Goal: Information Seeking & Learning: Learn about a topic

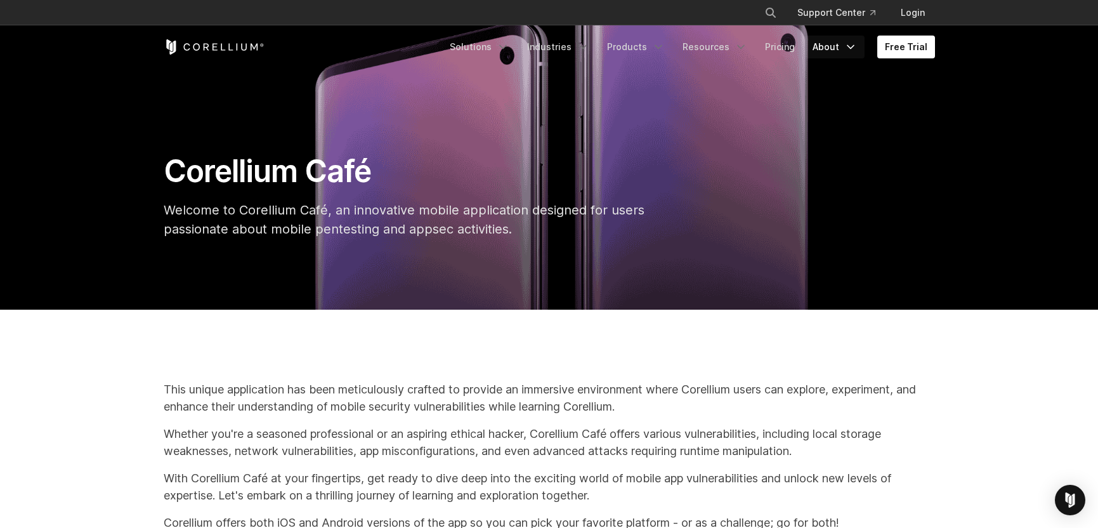
click at [848, 50] on icon "Navigation Menu" at bounding box center [850, 47] width 13 height 13
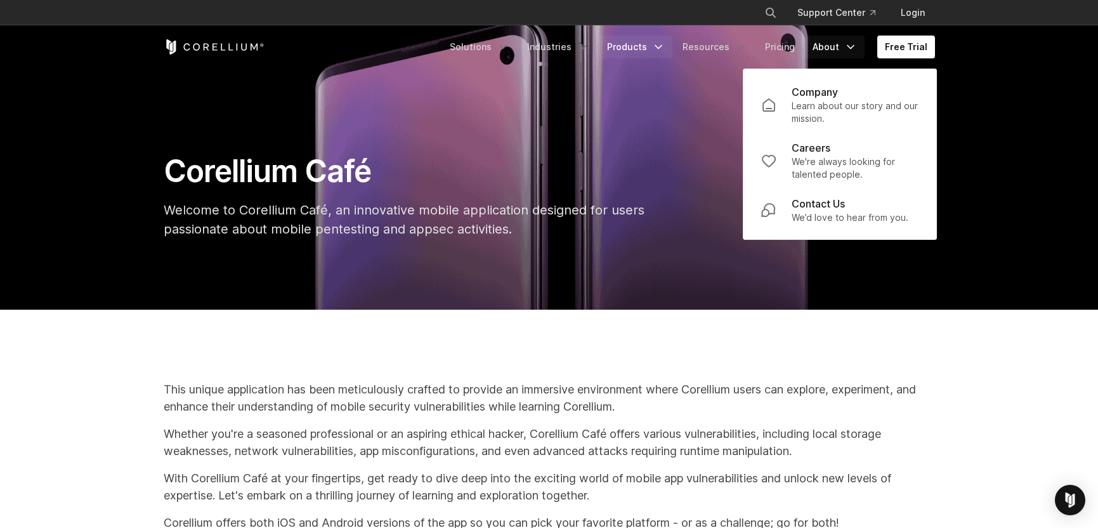
click at [641, 51] on link "Products" at bounding box center [635, 47] width 73 height 23
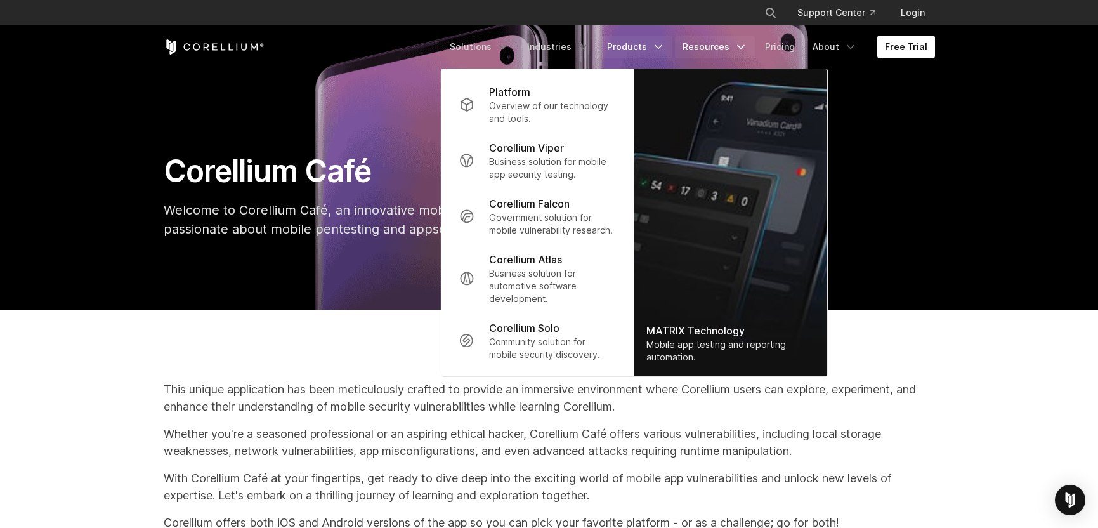
click at [722, 51] on link "Resources" at bounding box center [715, 47] width 80 height 23
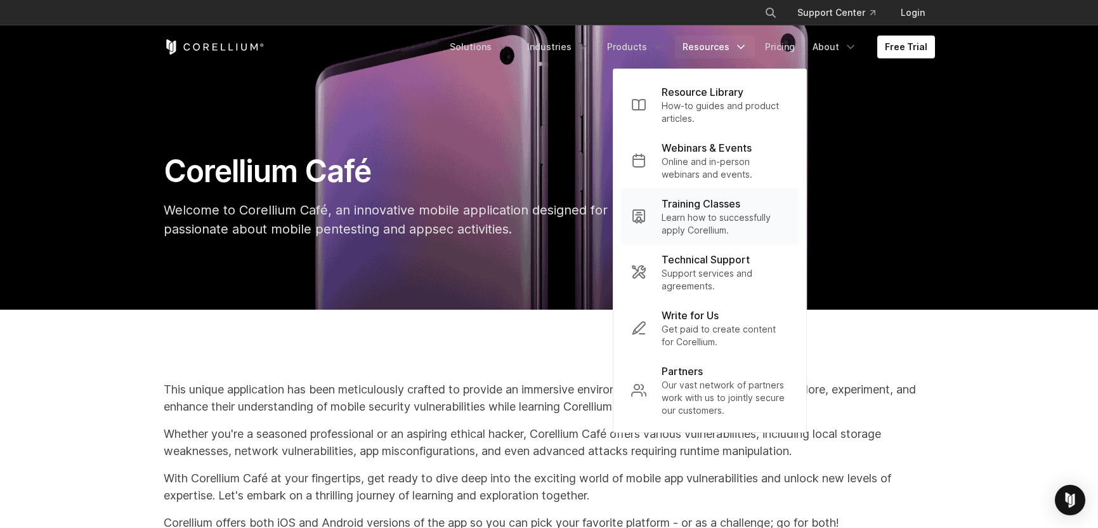
click at [712, 224] on p "Learn how to successfully apply Corellium." at bounding box center [724, 223] width 127 height 25
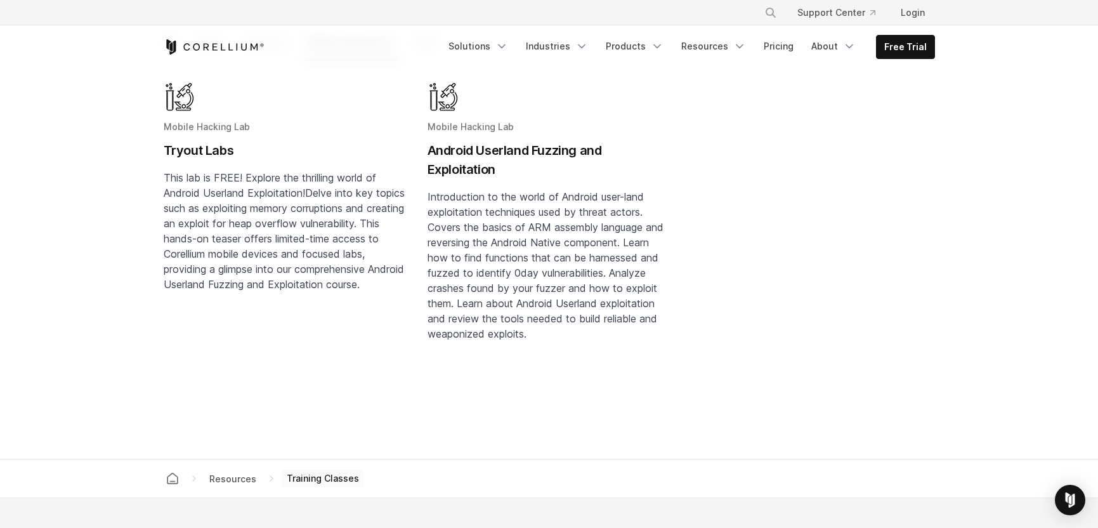
scroll to position [94, 0]
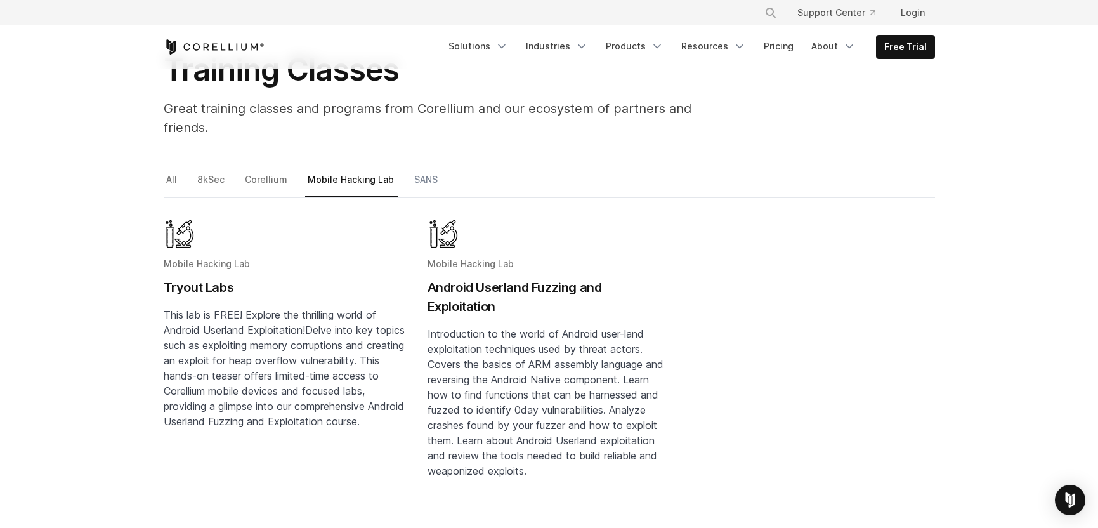
click at [429, 171] on link "SANS" at bounding box center [427, 184] width 30 height 27
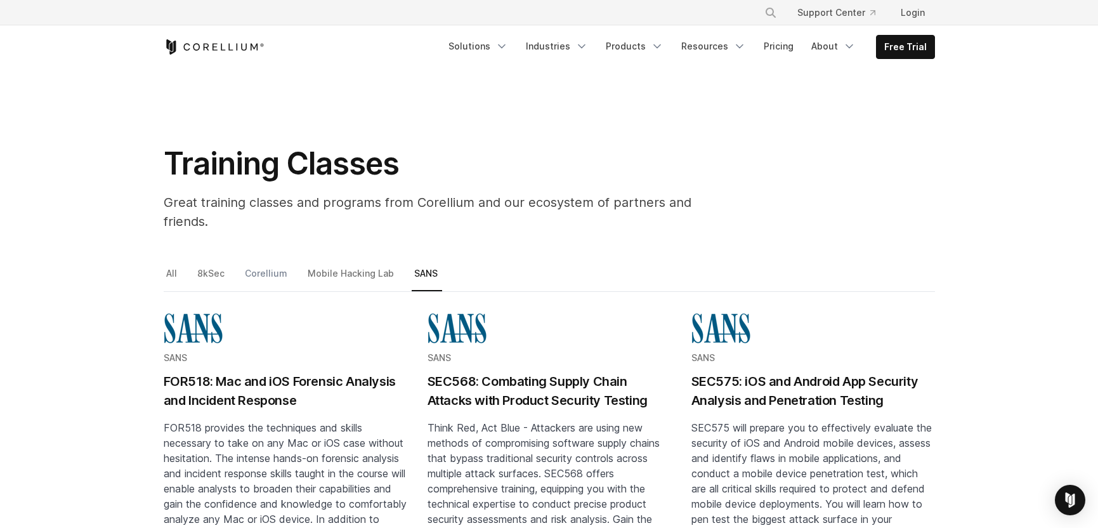
click at [282, 265] on link "Corellium" at bounding box center [266, 278] width 49 height 27
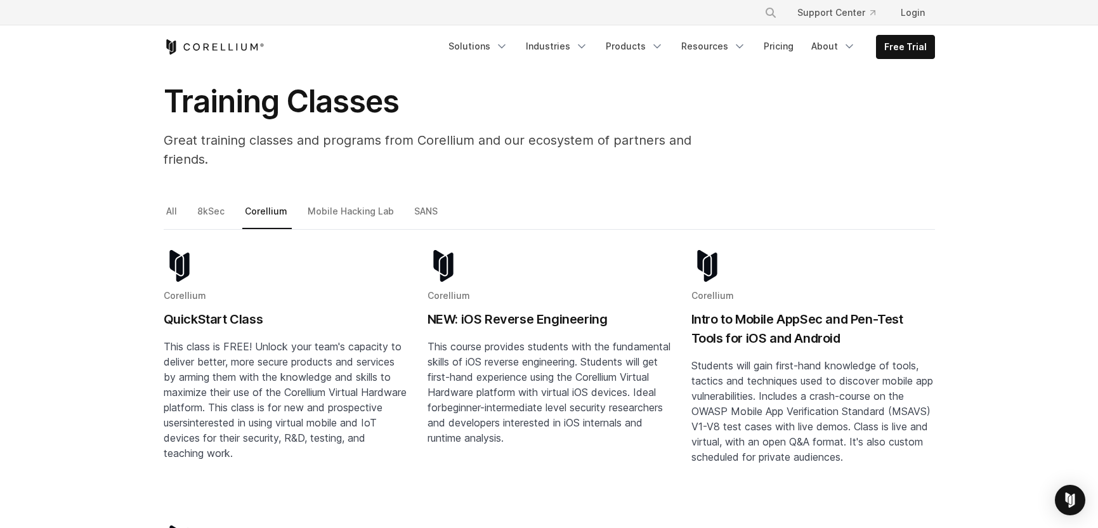
scroll to position [144, 0]
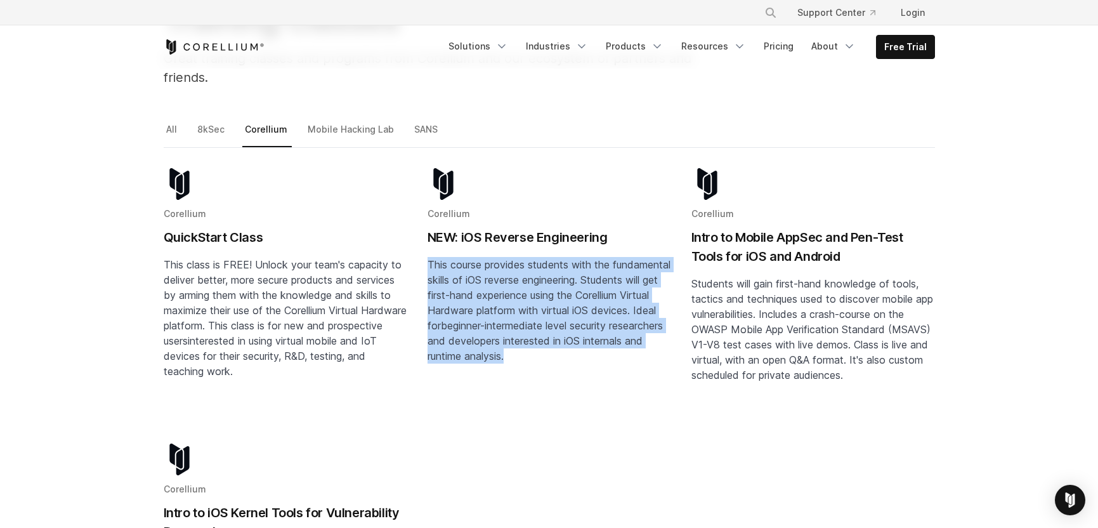
drag, startPoint x: 425, startPoint y: 245, endPoint x: 594, endPoint y: 346, distance: 196.9
click at [594, 346] on section "Corellium QuickStart Class This class is FREE! Unlock your team's capacity to d…" at bounding box center [549, 440] width 771 height 545
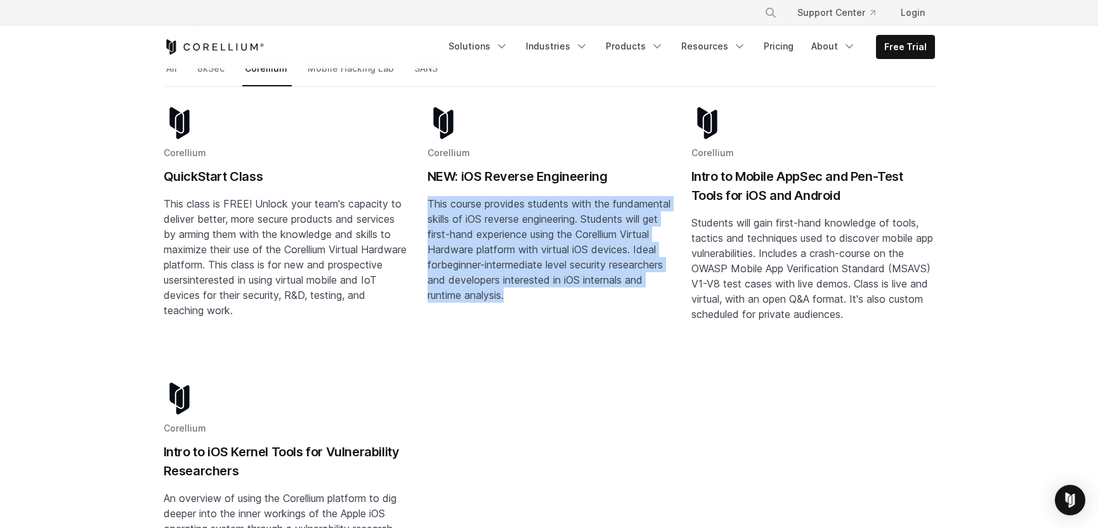
scroll to position [161, 0]
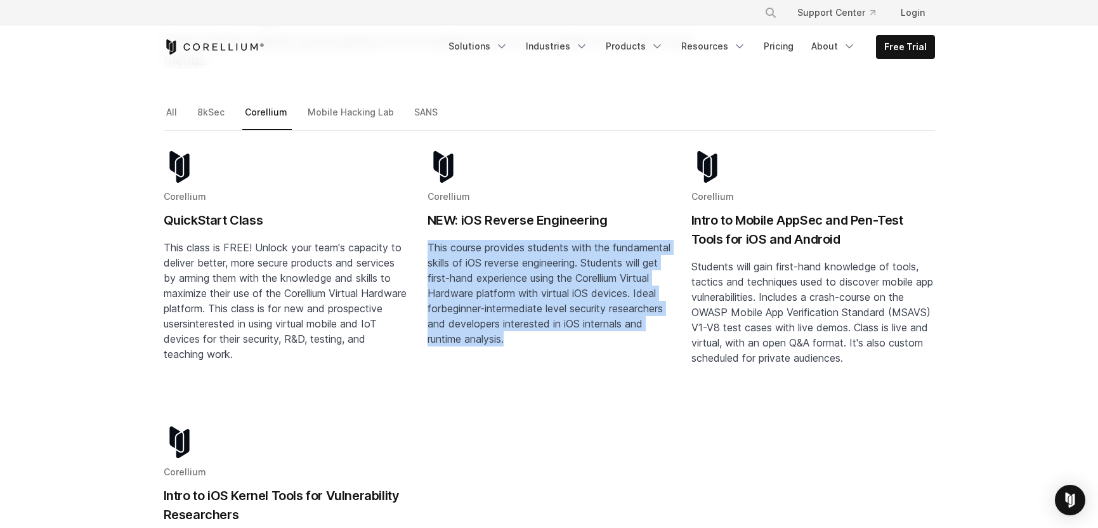
click at [504, 211] on h2 "NEW: iOS Reverse Engineering" at bounding box center [549, 220] width 244 height 19
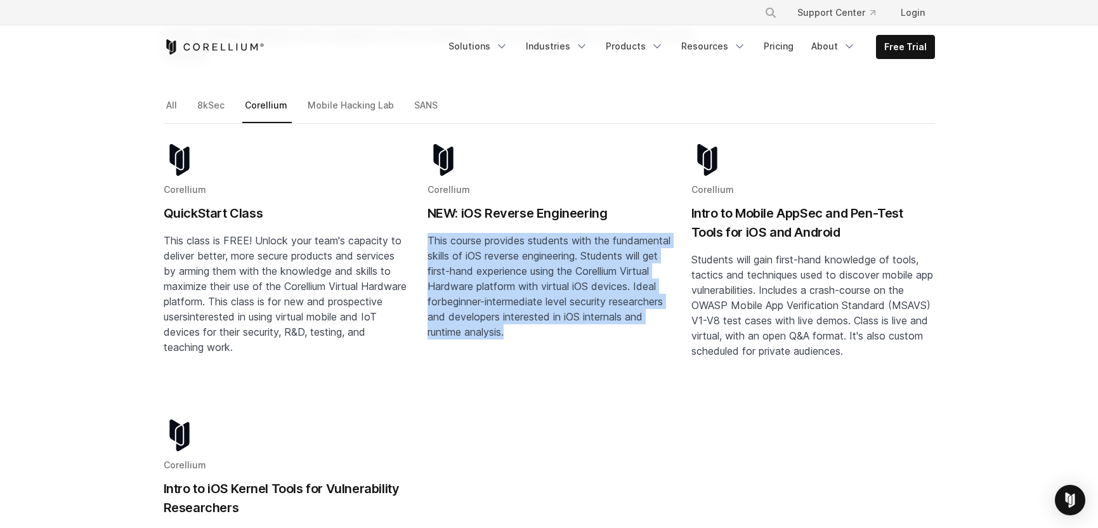
scroll to position [0, 0]
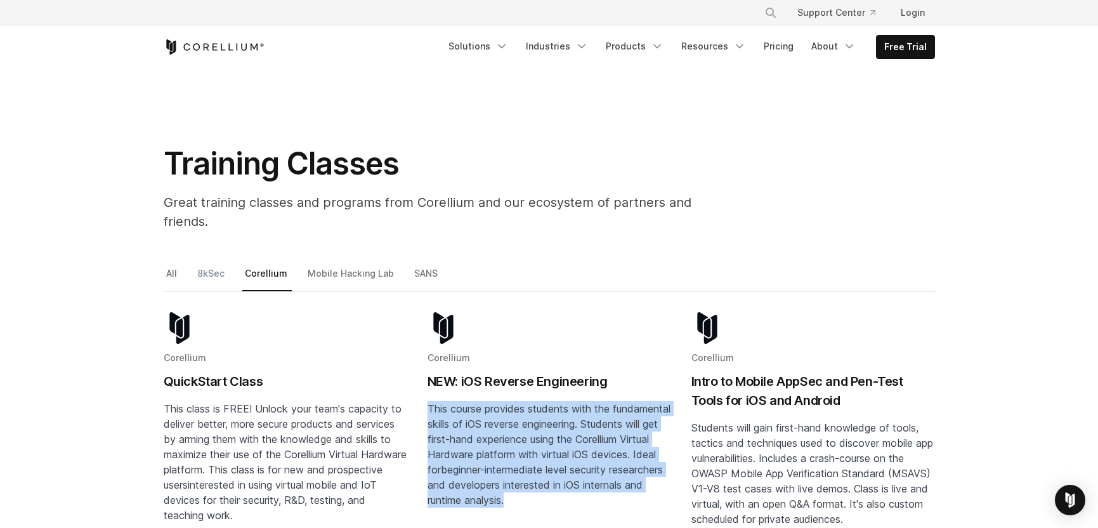
click at [212, 265] on link "8kSec" at bounding box center [212, 278] width 34 height 27
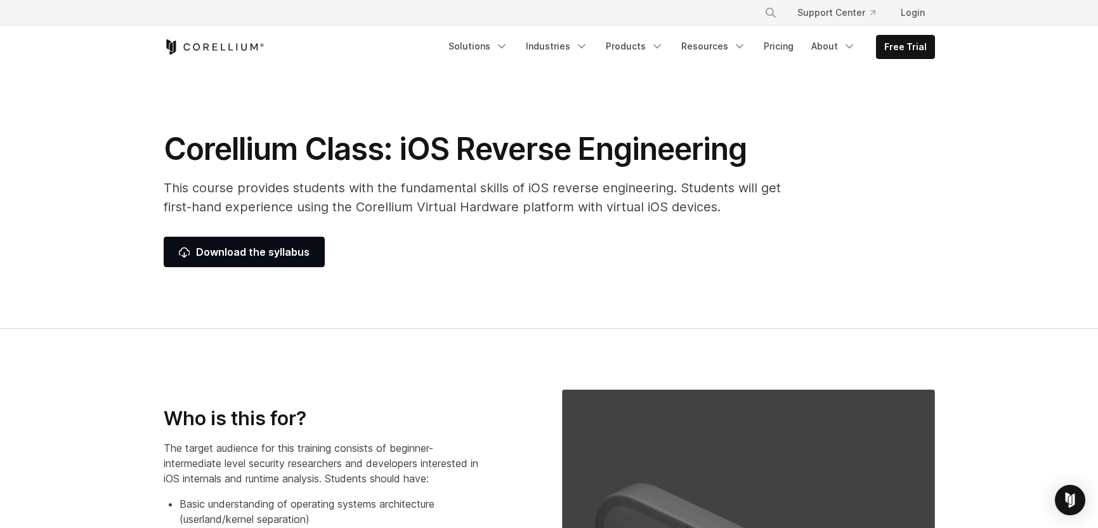
select select "**********"
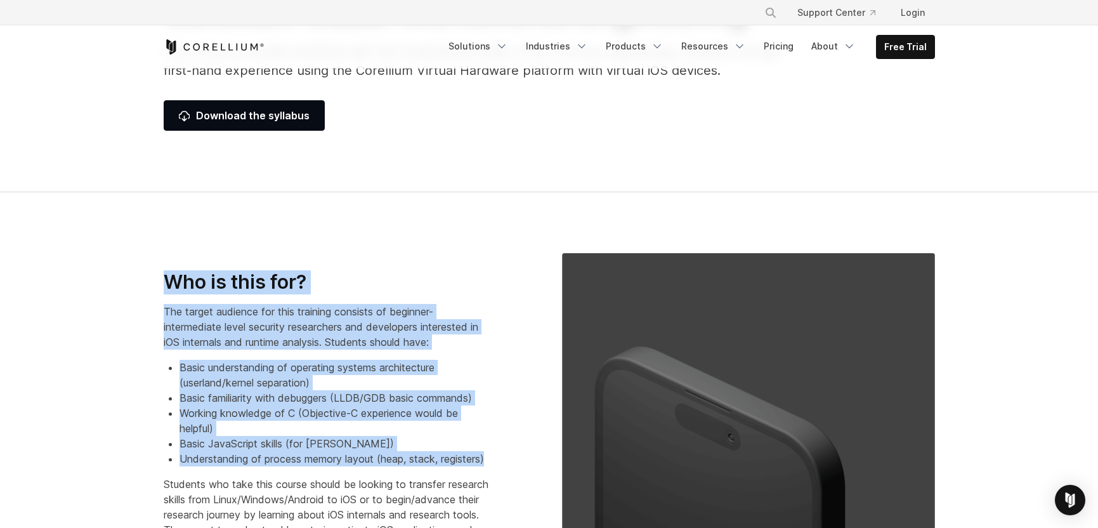
drag, startPoint x: 240, startPoint y: 227, endPoint x: 400, endPoint y: 462, distance: 284.1
click at [400, 462] on section "Who is this for? The target audience for this training consists of beginner-int…" at bounding box center [549, 431] width 1098 height 479
click at [400, 462] on li "Understanding of process memory layout (heap, stack, registers)" at bounding box center [333, 458] width 309 height 15
drag, startPoint x: 400, startPoint y: 471, endPoint x: 393, endPoint y: 262, distance: 208.8
click at [393, 270] on div "Who is this for? The target audience for this training consists of beginner-int…" at bounding box center [341, 426] width 355 height 313
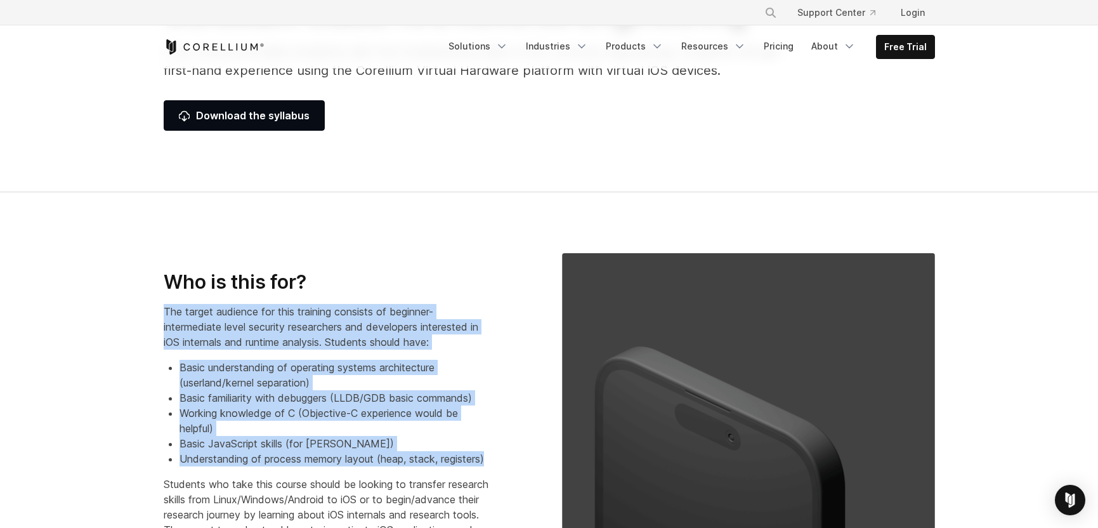
scroll to position [342, 0]
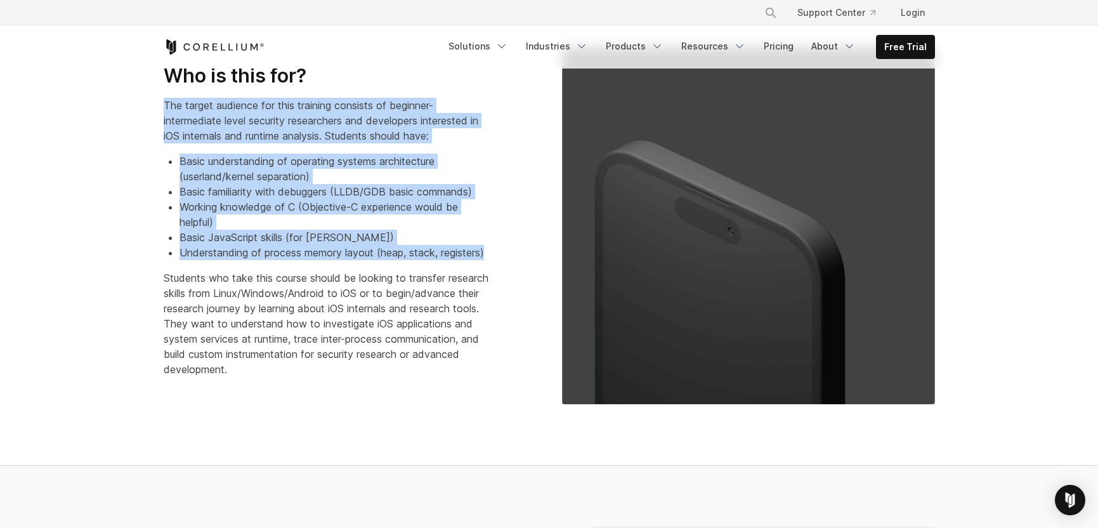
click at [310, 260] on li "Understanding of process memory layout (heap, stack, registers)" at bounding box center [333, 252] width 309 height 15
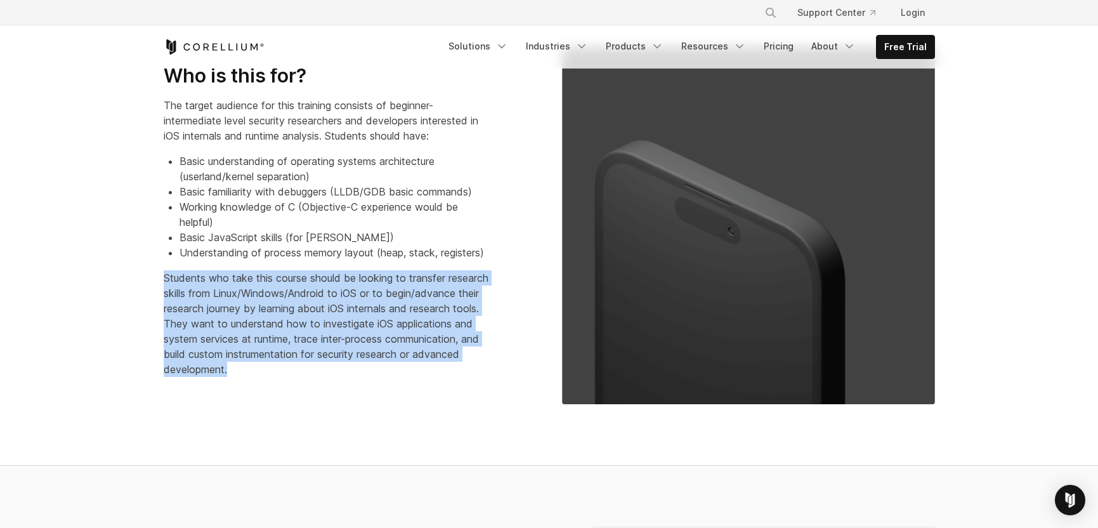
drag, startPoint x: 312, startPoint y: 306, endPoint x: 408, endPoint y: 383, distance: 123.6
click at [408, 377] on div "Who is this for? The target audience for this training consists of beginner-int…" at bounding box center [341, 220] width 355 height 313
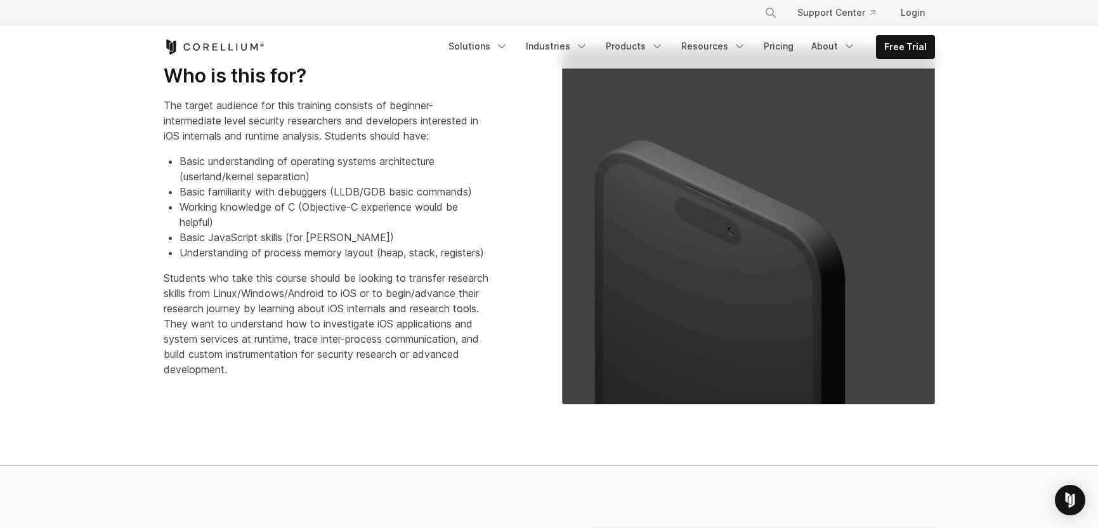
click at [409, 377] on p "Students who take this course should be looking to transfer research skills fro…" at bounding box center [326, 323] width 325 height 107
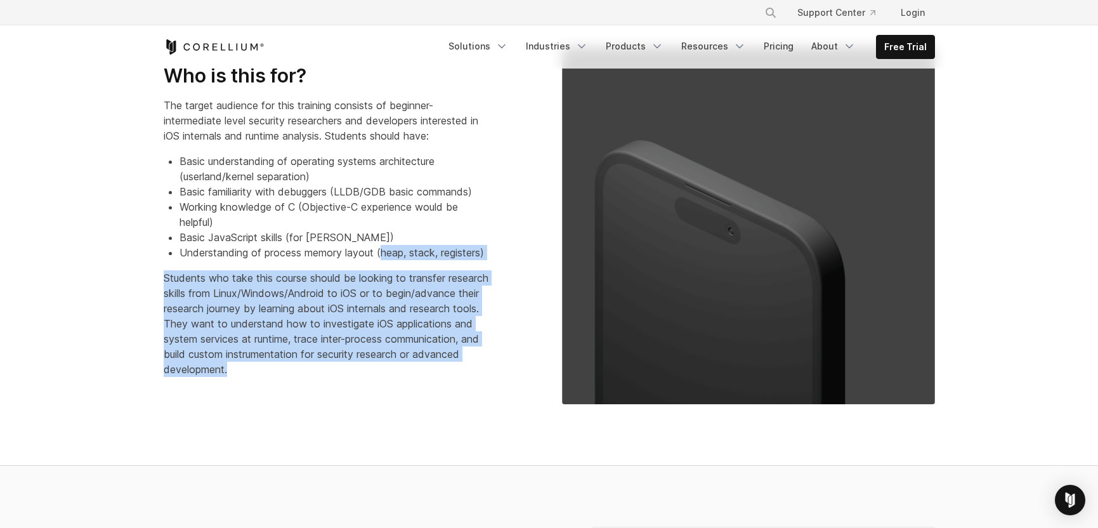
drag, startPoint x: 440, startPoint y: 374, endPoint x: 384, endPoint y: 249, distance: 136.3
click at [384, 249] on div "Who is this for? The target audience for this training consists of beginner-int…" at bounding box center [341, 220] width 355 height 313
click at [384, 249] on li "Understanding of process memory layout (heap, stack, registers)" at bounding box center [333, 252] width 309 height 15
drag, startPoint x: 329, startPoint y: 252, endPoint x: 402, endPoint y: 389, distance: 155.5
click at [402, 387] on div "Who is this for? The target audience for this training consists of beginner-int…" at bounding box center [350, 225] width 398 height 323
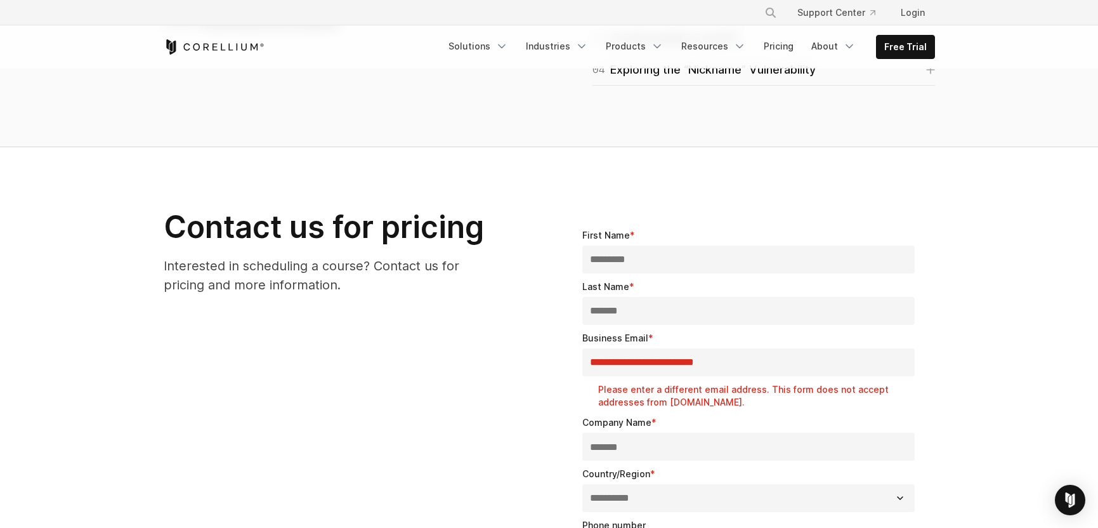
scroll to position [1090, 0]
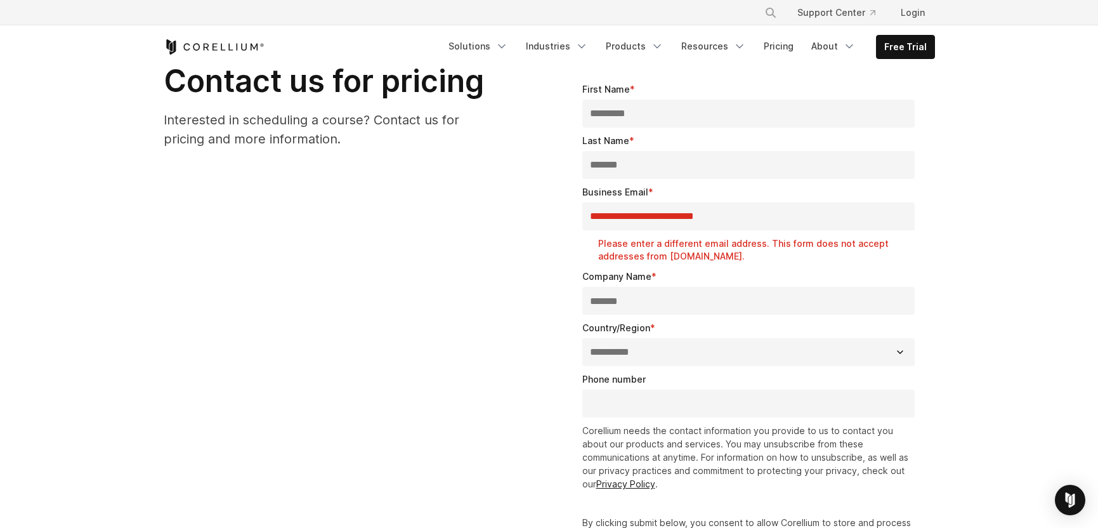
drag, startPoint x: 389, startPoint y: 147, endPoint x: 153, endPoint y: 87, distance: 243.5
click at [153, 87] on div "Contact us for pricing Interested in scheduling a course? Contact us for pricin…" at bounding box center [350, 110] width 398 height 96
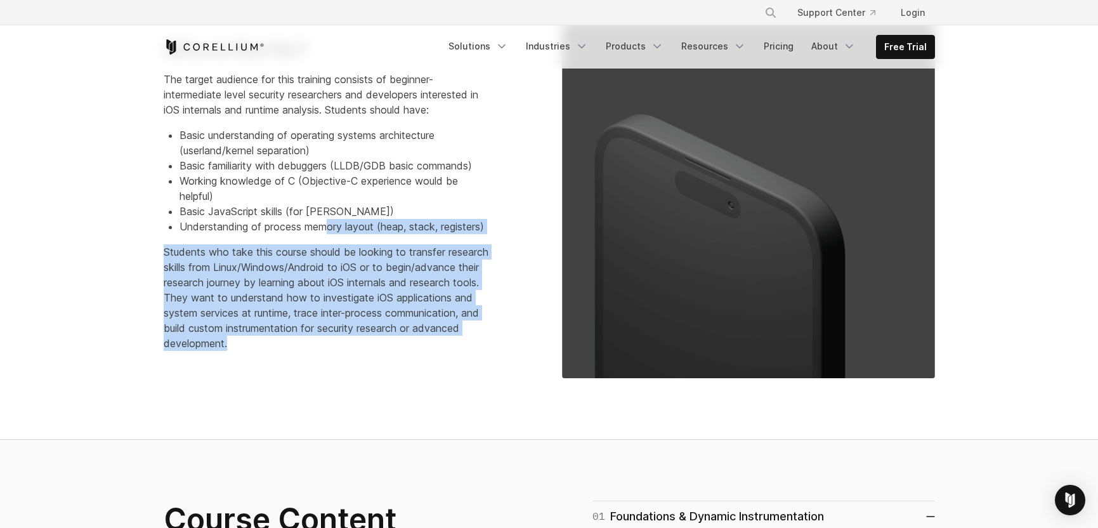
scroll to position [0, 0]
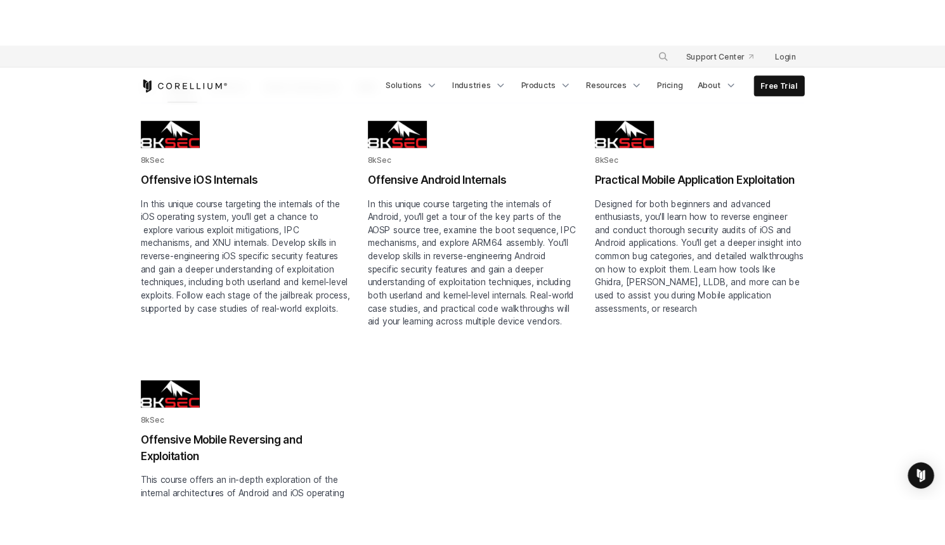
scroll to position [177, 0]
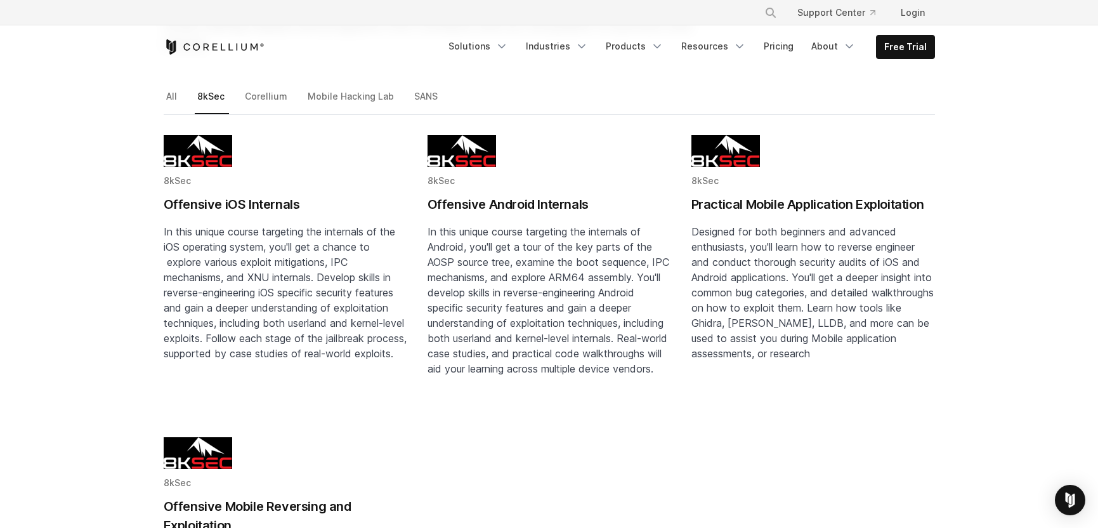
click at [204, 195] on h2 "Offensive iOS Internals" at bounding box center [286, 204] width 244 height 19
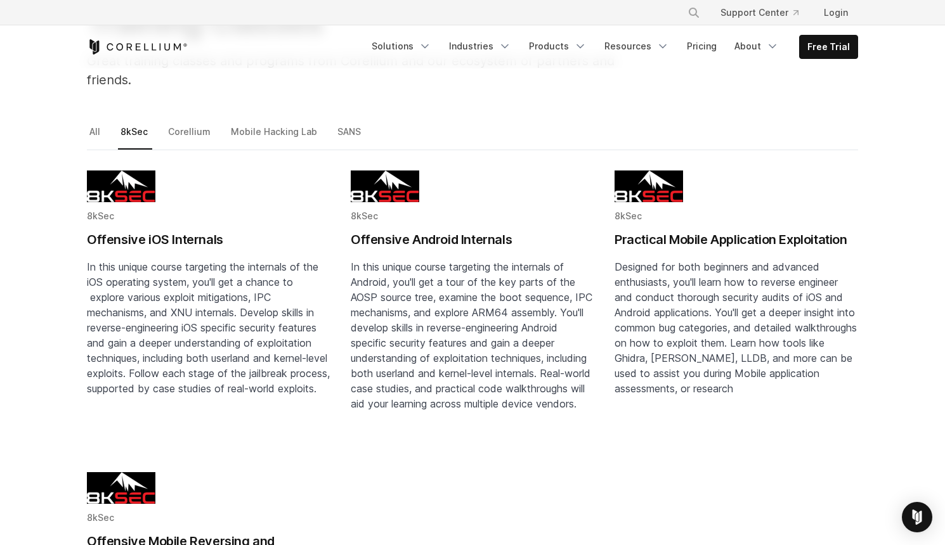
scroll to position [0, 0]
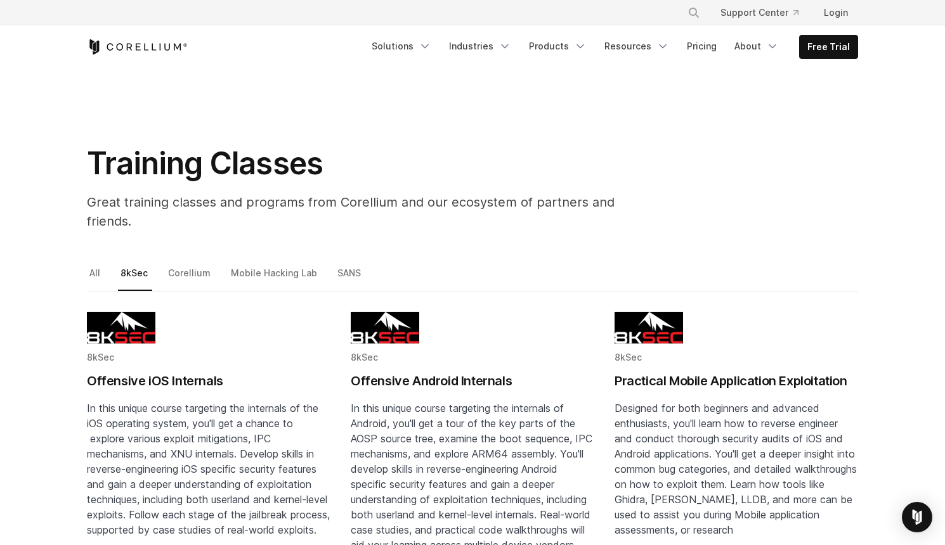
click at [136, 44] on icon "Corellium Home" at bounding box center [138, 46] width 5 height 7
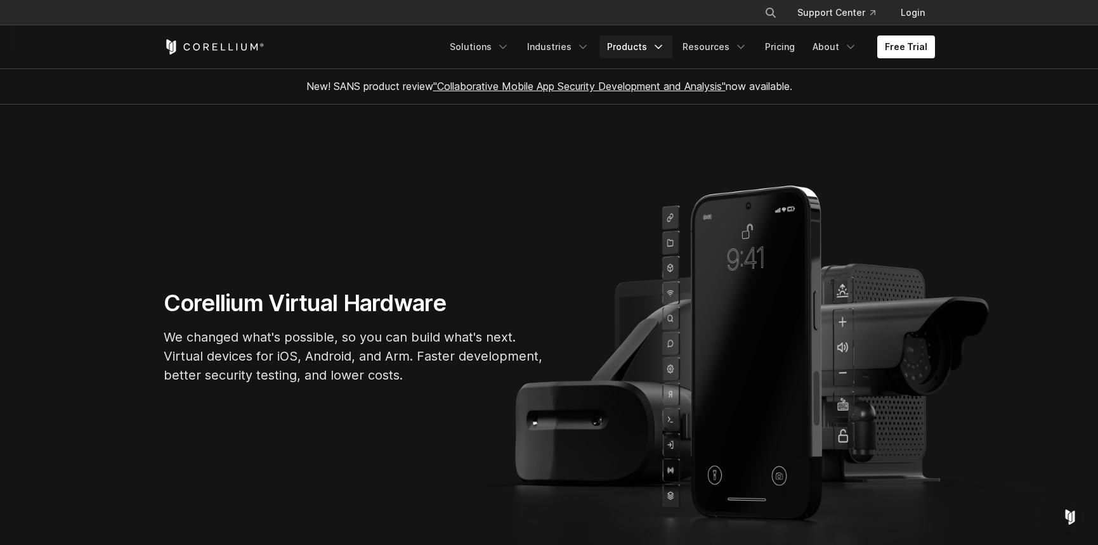
click at [642, 49] on link "Products" at bounding box center [635, 47] width 73 height 23
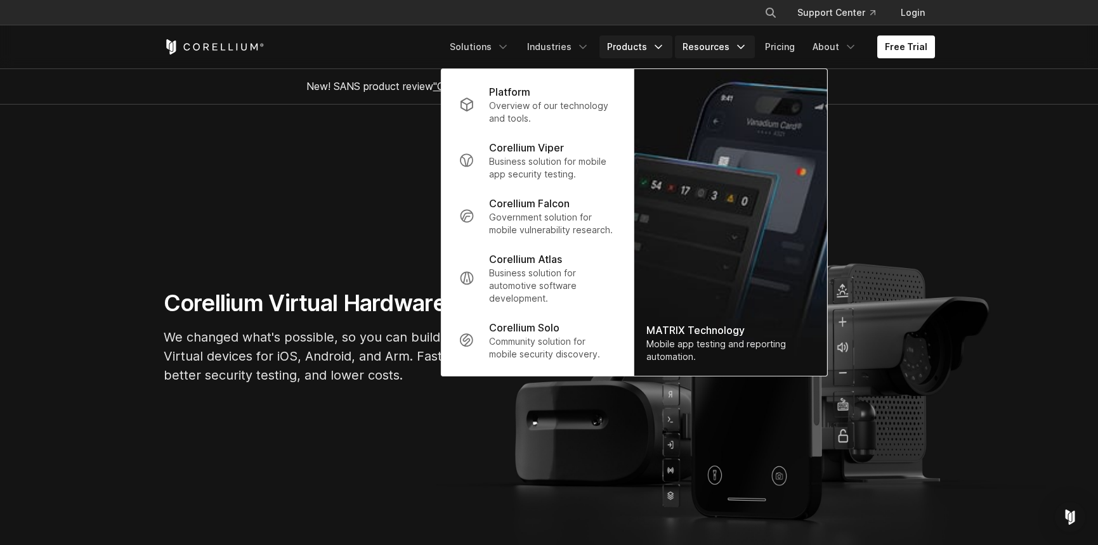
click at [720, 44] on link "Resources" at bounding box center [715, 47] width 80 height 23
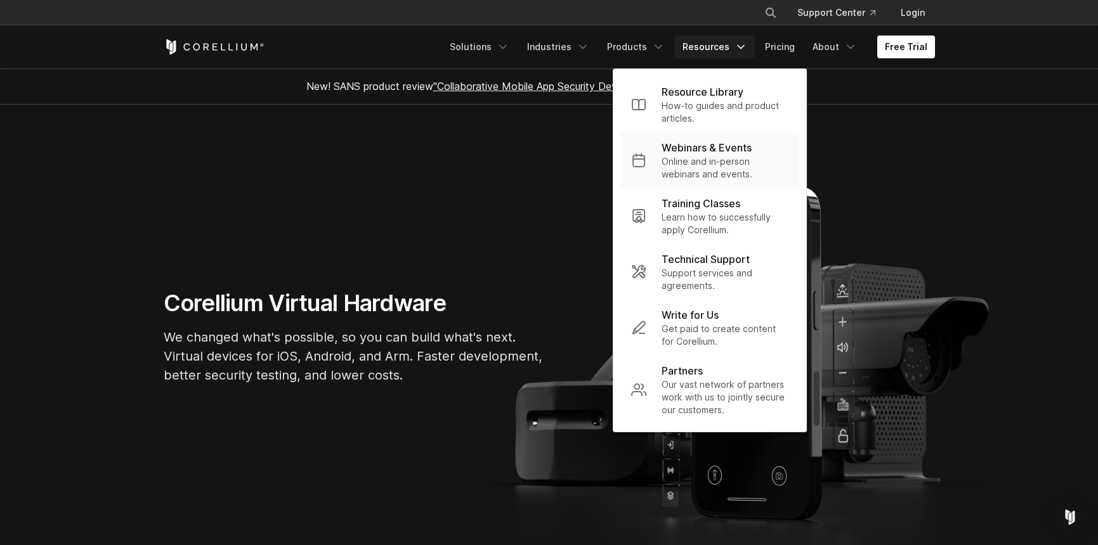
click at [729, 160] on p "Online and in-person webinars and events." at bounding box center [724, 167] width 127 height 25
